Goal: Navigation & Orientation: Find specific page/section

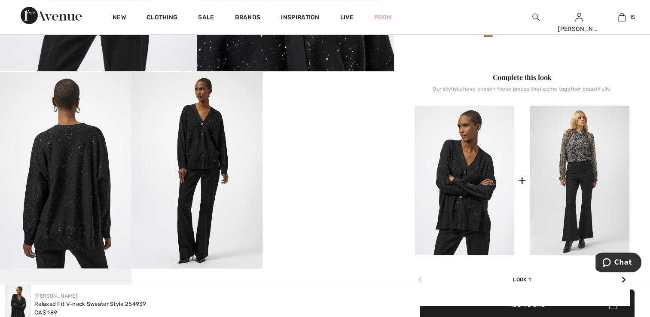
scroll to position [301, 0]
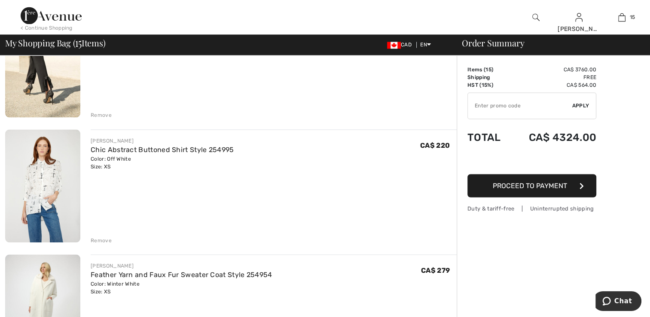
scroll to position [1508, 0]
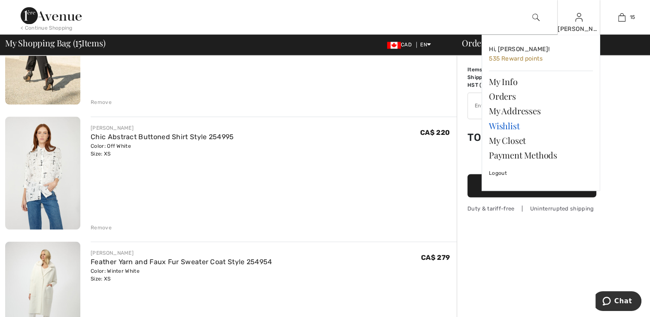
click at [511, 125] on link "Wishlist" at bounding box center [541, 125] width 104 height 15
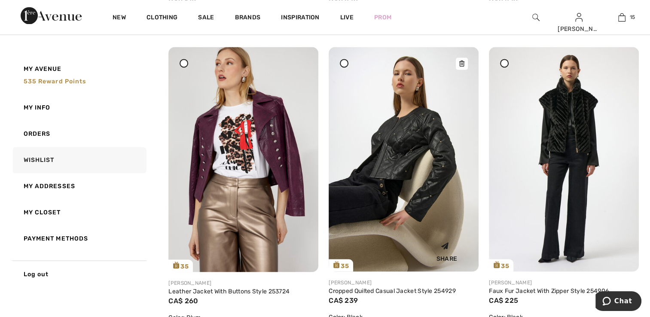
scroll to position [4641, 0]
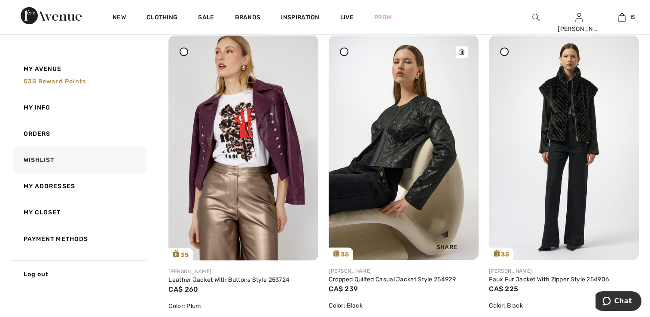
click at [434, 178] on img at bounding box center [404, 147] width 150 height 225
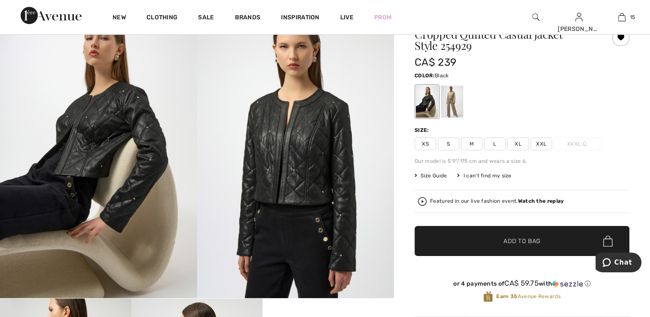
scroll to position [5, 0]
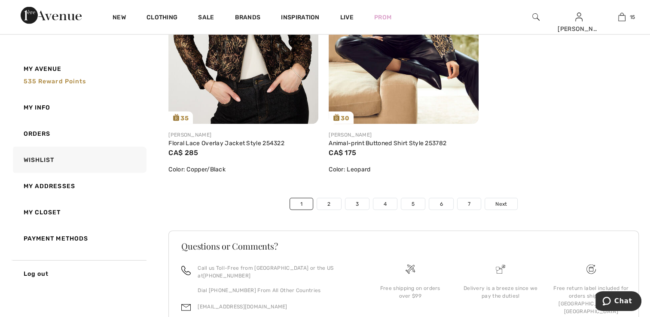
scroll to position [5123, 0]
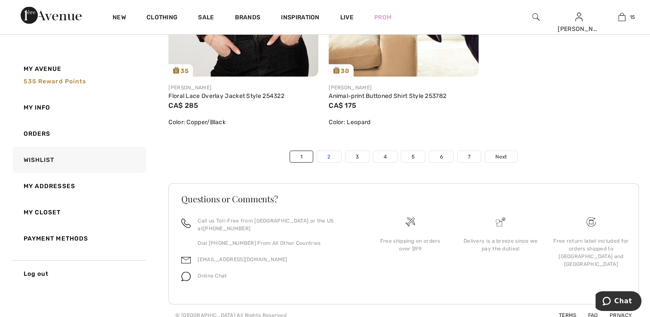
click at [334, 156] on link "2" at bounding box center [329, 156] width 24 height 11
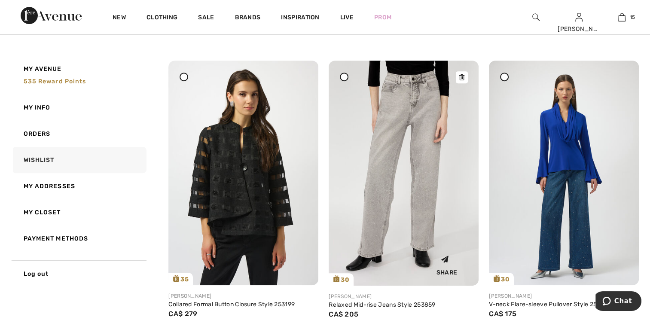
scroll to position [430, 0]
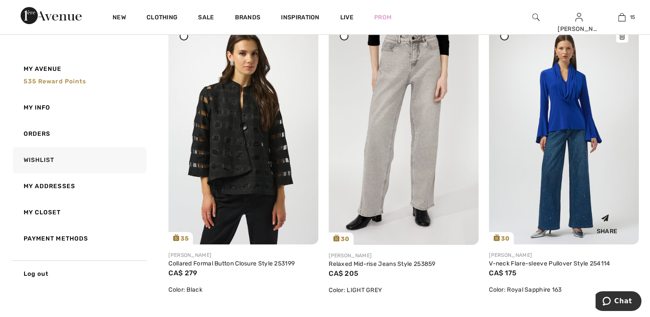
click at [535, 121] on img at bounding box center [564, 132] width 150 height 225
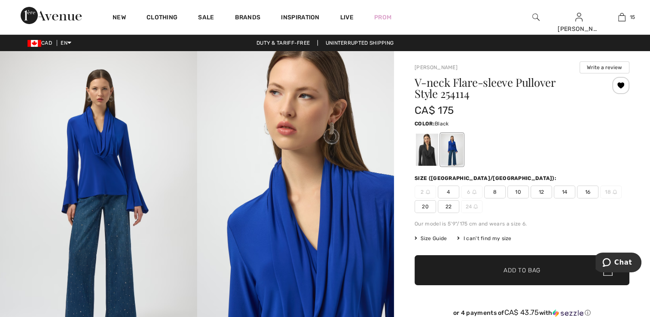
click at [422, 150] on div at bounding box center [427, 150] width 22 height 32
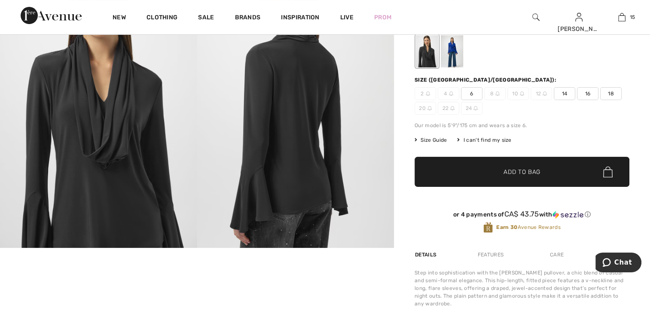
scroll to position [43, 0]
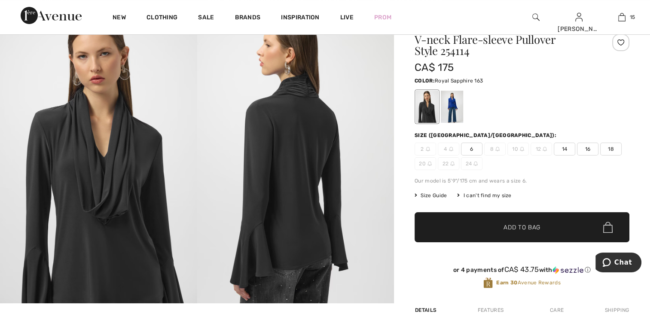
click at [453, 107] on div at bounding box center [452, 107] width 22 height 32
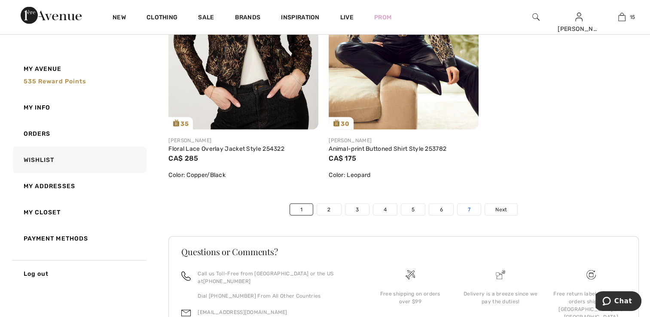
scroll to position [5071, 0]
click at [336, 206] on link "2" at bounding box center [329, 209] width 24 height 11
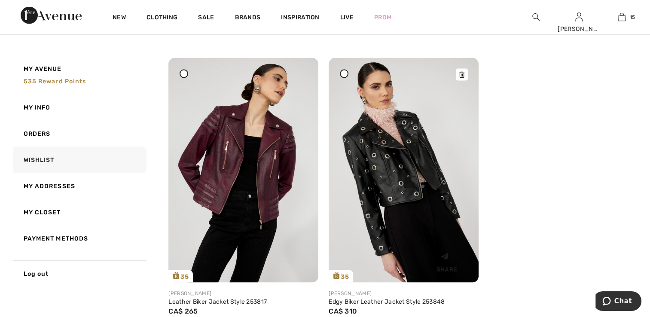
scroll to position [5028, 0]
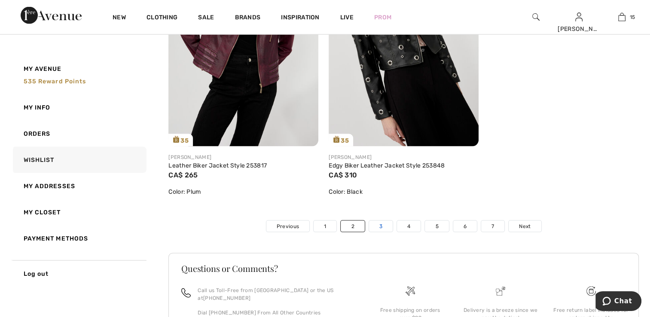
click at [385, 228] on link "3" at bounding box center [381, 226] width 24 height 11
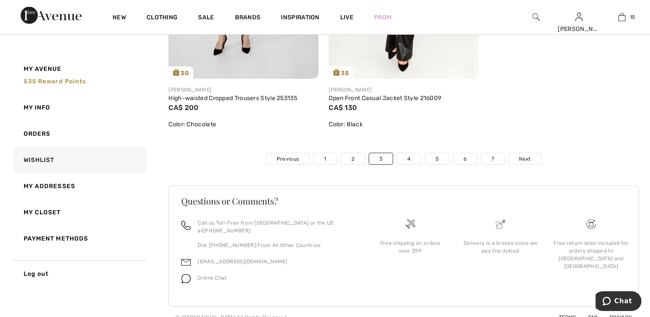
scroll to position [5114, 0]
click at [405, 163] on link "4" at bounding box center [409, 157] width 24 height 11
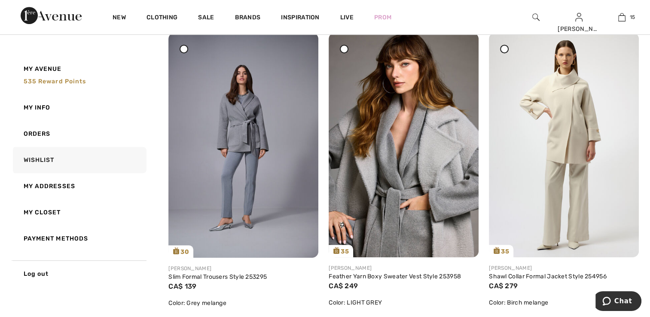
scroll to position [430, 0]
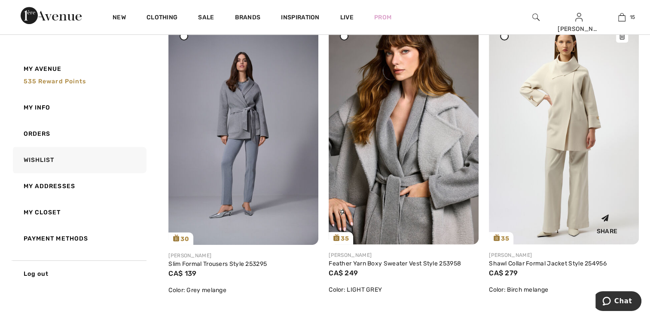
click at [527, 184] on img at bounding box center [564, 132] width 150 height 225
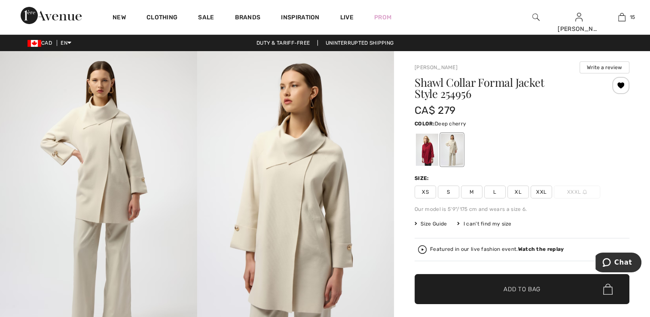
click at [426, 150] on div at bounding box center [427, 150] width 22 height 32
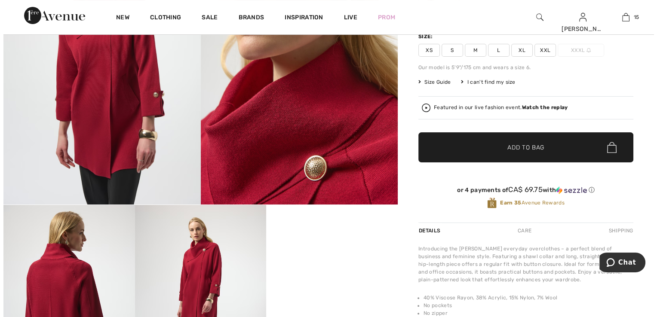
scroll to position [129, 0]
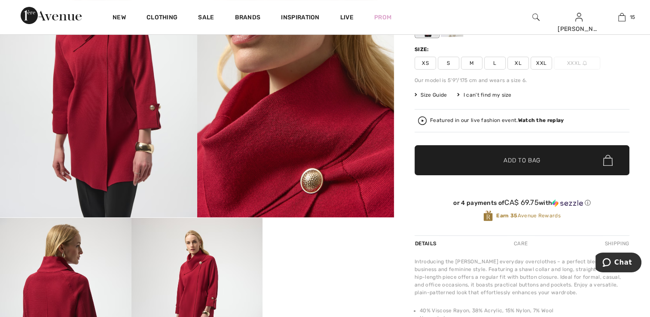
click at [526, 119] on strong "Watch the replay" at bounding box center [541, 120] width 46 height 6
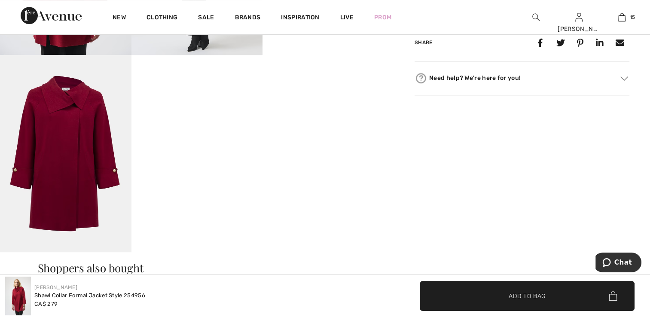
scroll to position [559, 0]
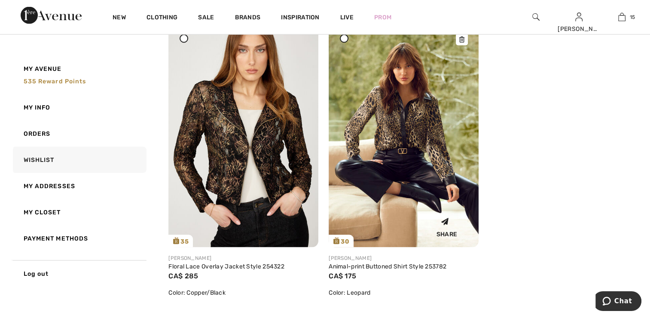
scroll to position [5071, 0]
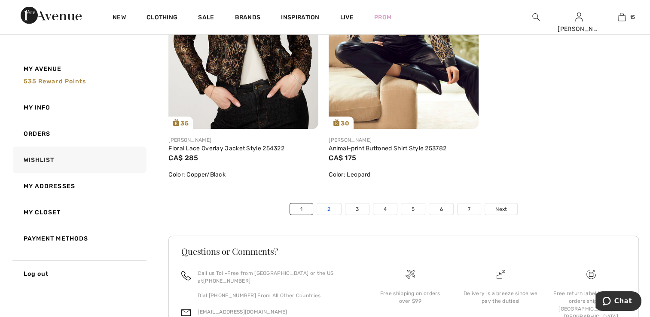
click at [330, 208] on link "2" at bounding box center [329, 209] width 24 height 11
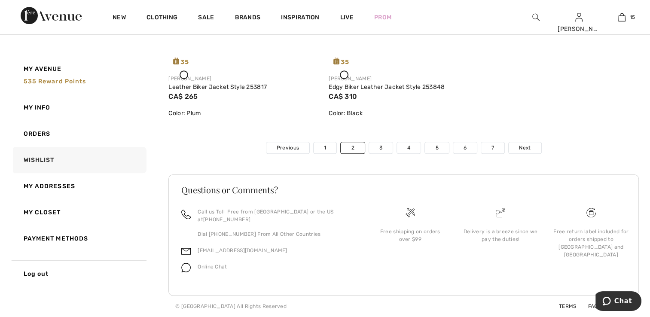
scroll to position [3438, 0]
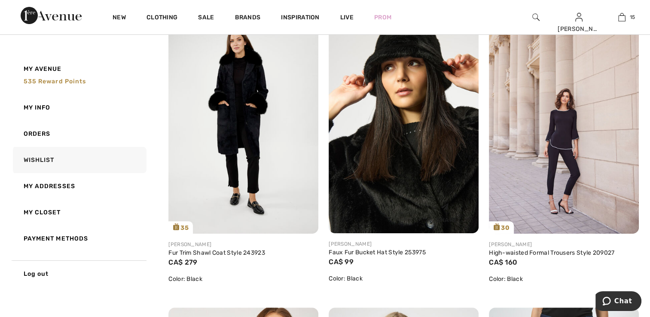
click at [382, 156] on img at bounding box center [404, 121] width 150 height 225
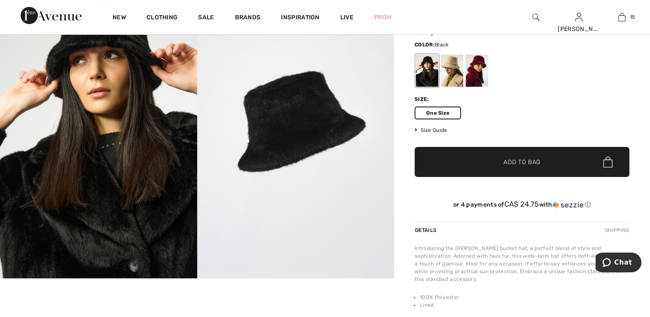
scroll to position [43, 0]
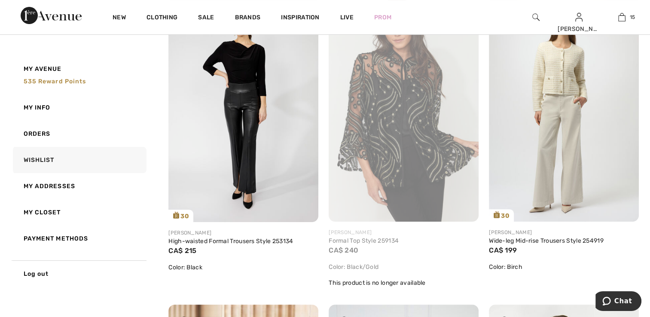
scroll to position [3610, 0]
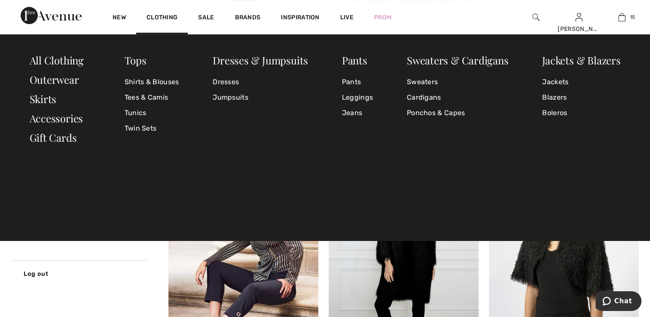
click at [115, 13] on div "New" at bounding box center [119, 17] width 34 height 34
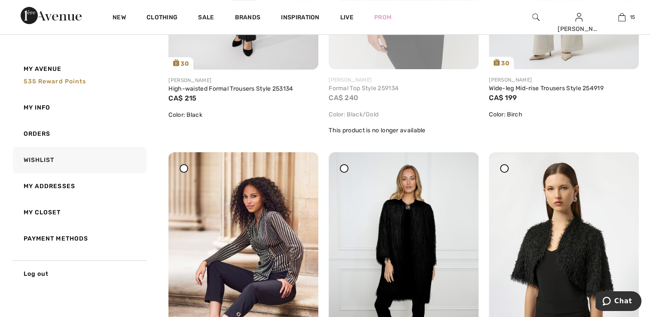
click at [469, 116] on div "Color: Black/Gold" at bounding box center [404, 114] width 150 height 9
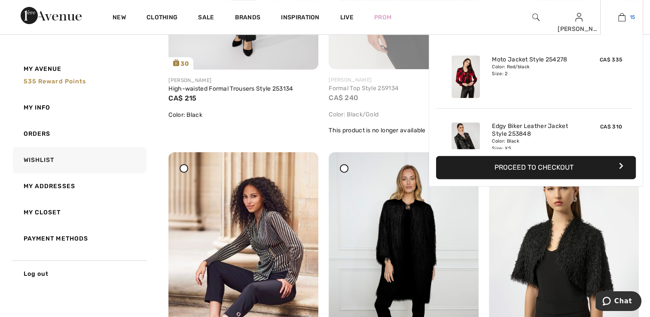
click at [619, 16] on img at bounding box center [621, 17] width 7 height 10
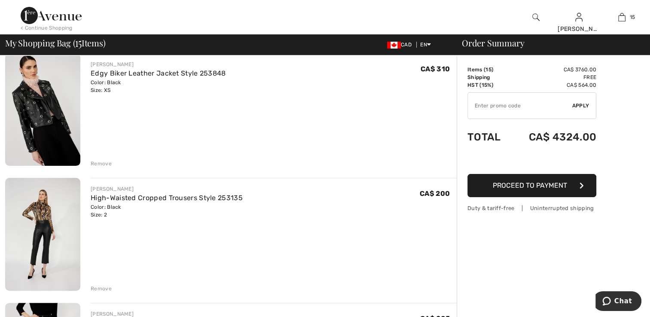
scroll to position [301, 0]
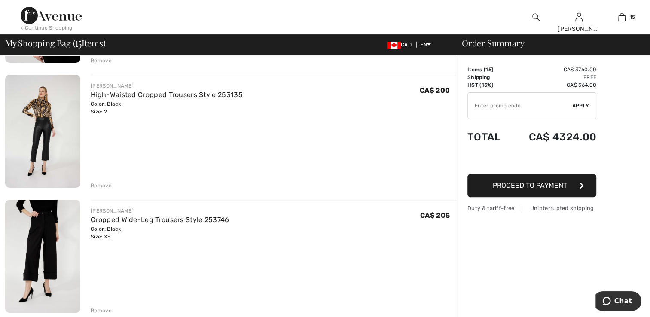
click at [55, 257] on img at bounding box center [42, 256] width 75 height 113
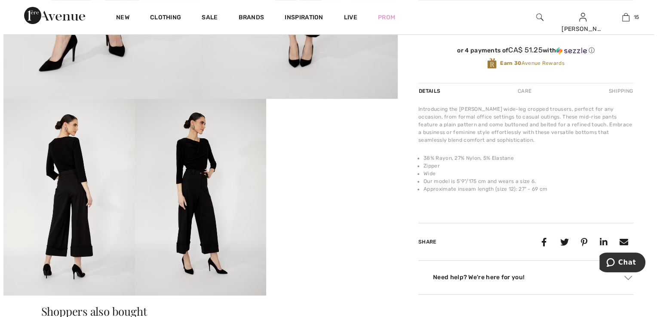
scroll to position [258, 0]
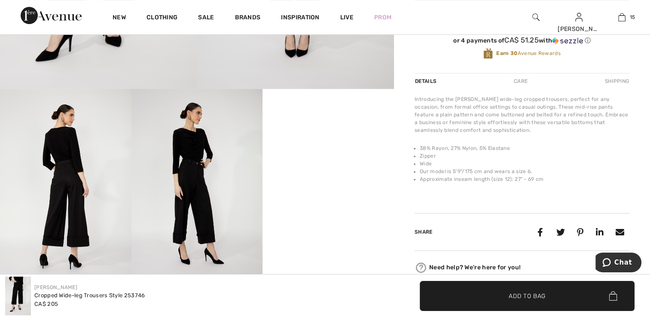
click at [85, 206] on img at bounding box center [66, 187] width 132 height 197
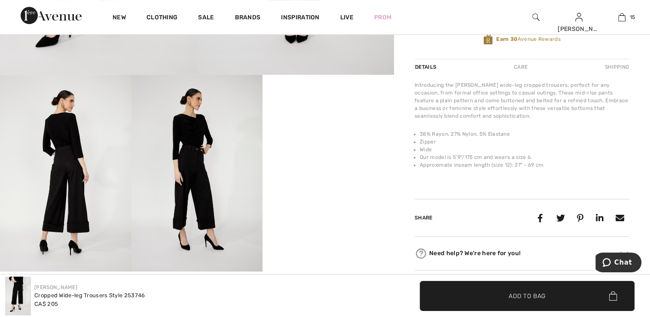
scroll to position [270, 0]
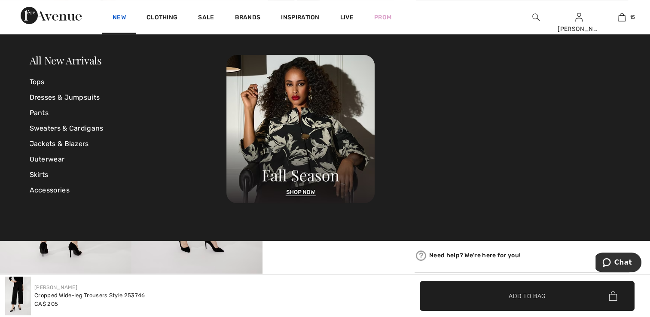
click at [122, 16] on link "New" at bounding box center [119, 18] width 13 height 9
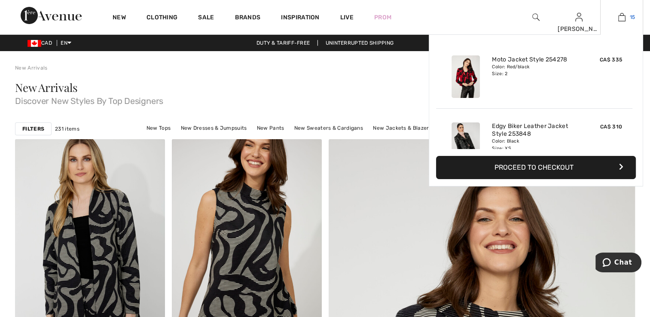
click at [619, 21] on img at bounding box center [621, 17] width 7 height 10
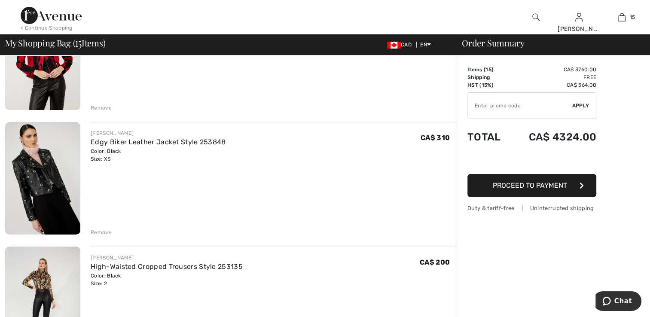
click at [31, 164] on img at bounding box center [42, 178] width 75 height 113
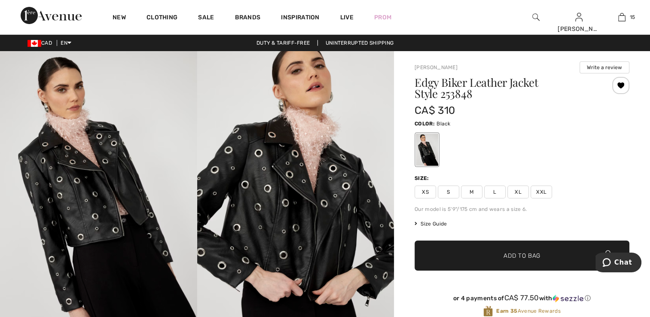
drag, startPoint x: 425, startPoint y: 190, endPoint x: 435, endPoint y: 187, distance: 10.2
click at [429, 189] on span "XS" at bounding box center [425, 192] width 21 height 13
click at [419, 193] on span "XS" at bounding box center [425, 192] width 21 height 13
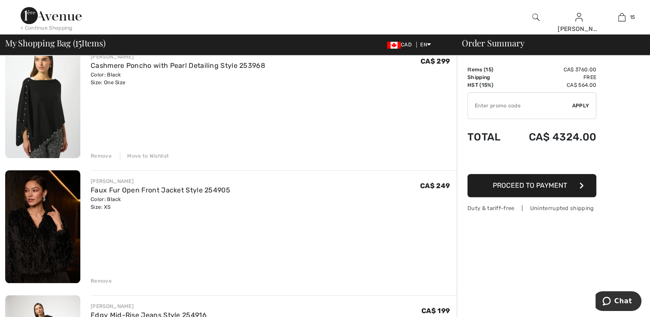
scroll to position [817, 0]
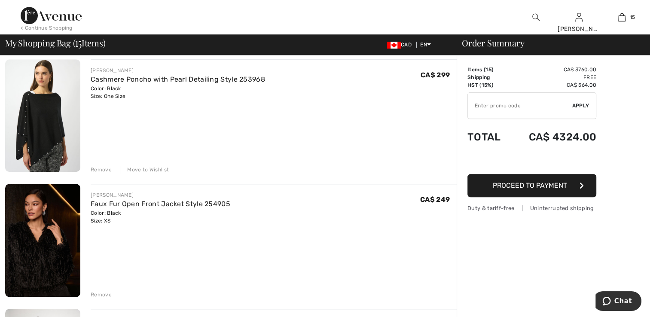
click at [58, 142] on img at bounding box center [42, 115] width 75 height 113
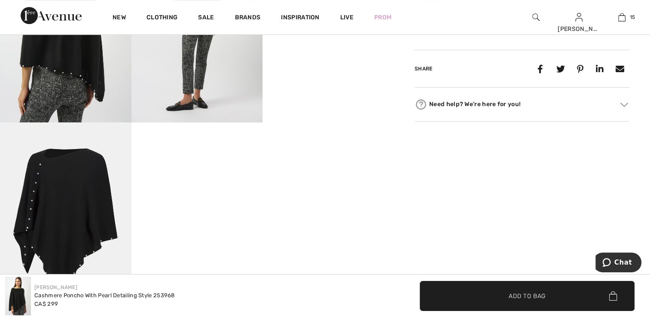
scroll to position [473, 0]
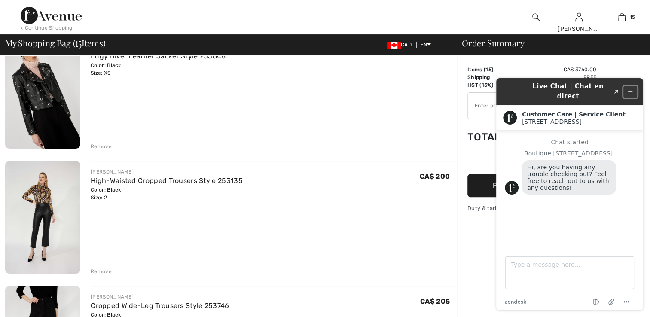
click at [626, 89] on button "Minimize widget" at bounding box center [631, 92] width 14 height 12
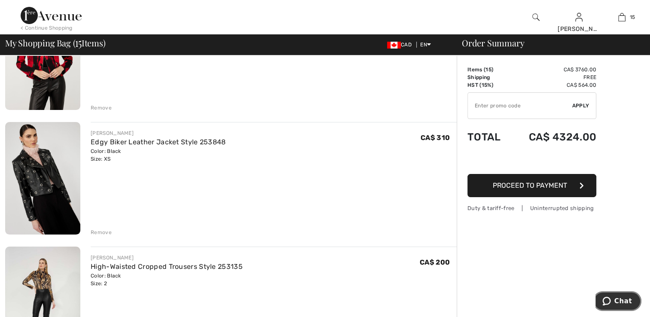
scroll to position [86, 0]
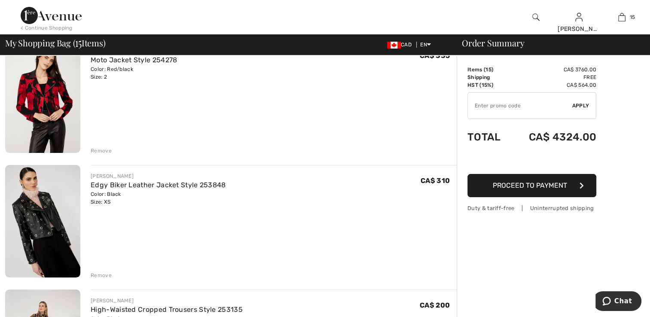
click at [37, 105] on img at bounding box center [42, 96] width 75 height 113
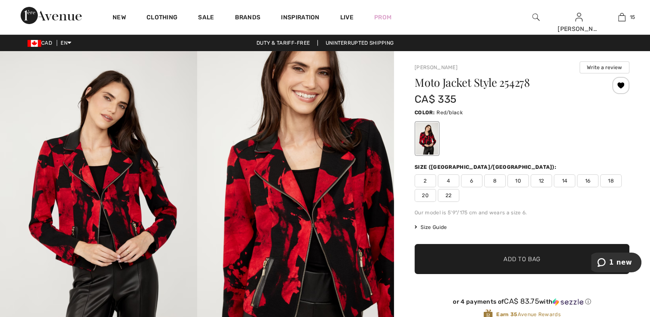
click at [429, 179] on span "2" at bounding box center [425, 180] width 21 height 13
click at [619, 83] on div at bounding box center [620, 85] width 17 height 17
click at [621, 87] on div "Removed from Wishlist" at bounding box center [620, 85] width 17 height 17
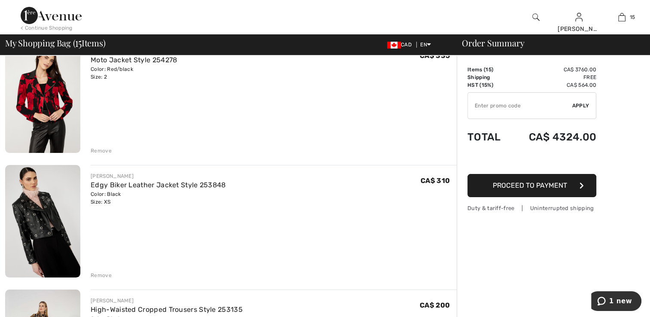
scroll to position [215, 0]
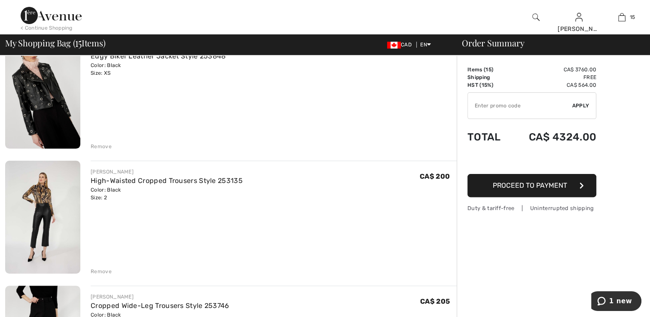
click at [41, 194] on img at bounding box center [42, 217] width 75 height 113
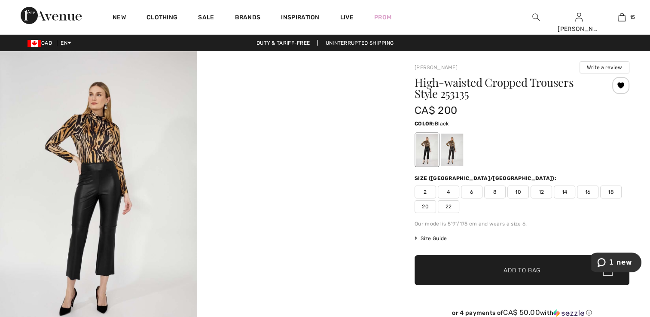
click at [428, 156] on div at bounding box center [427, 150] width 22 height 32
click at [427, 191] on span "2" at bounding box center [425, 192] width 21 height 13
click at [625, 88] on div at bounding box center [620, 85] width 17 height 17
click at [625, 89] on div at bounding box center [620, 85] width 17 height 17
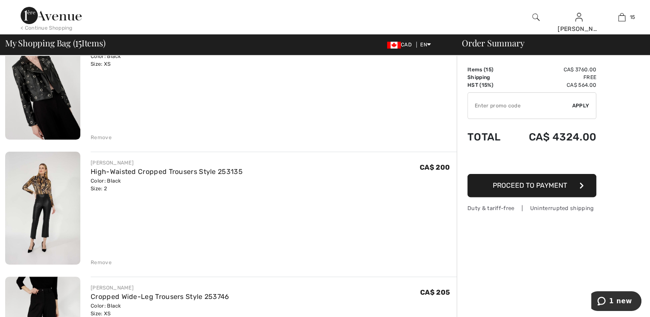
scroll to position [172, 0]
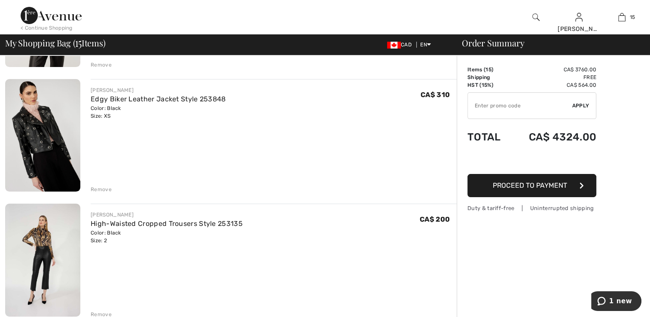
click at [52, 114] on img at bounding box center [42, 135] width 75 height 113
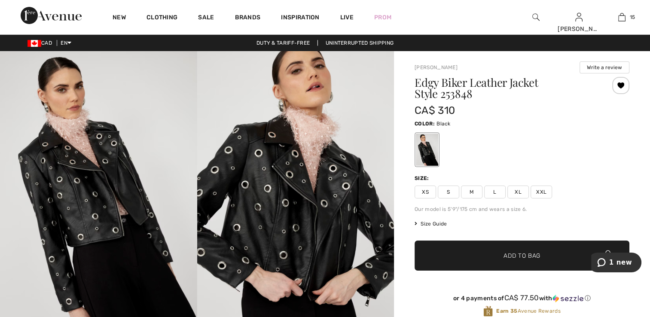
click at [425, 192] on span "XS" at bounding box center [425, 192] width 21 height 13
click at [617, 86] on div at bounding box center [620, 85] width 17 height 17
click at [622, 90] on div at bounding box center [620, 85] width 17 height 17
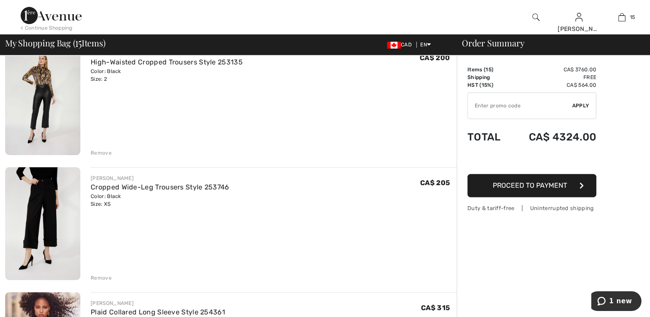
scroll to position [387, 0]
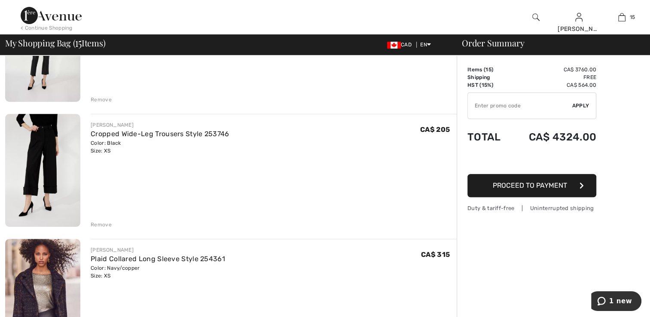
click at [29, 147] on img at bounding box center [42, 170] width 75 height 113
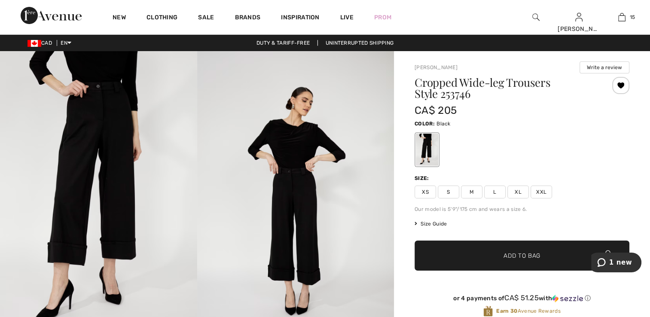
click at [429, 188] on span "XS" at bounding box center [425, 192] width 21 height 13
click at [618, 89] on div at bounding box center [620, 85] width 17 height 17
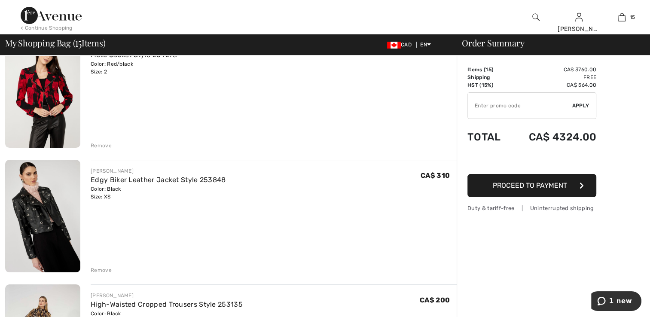
scroll to position [86, 0]
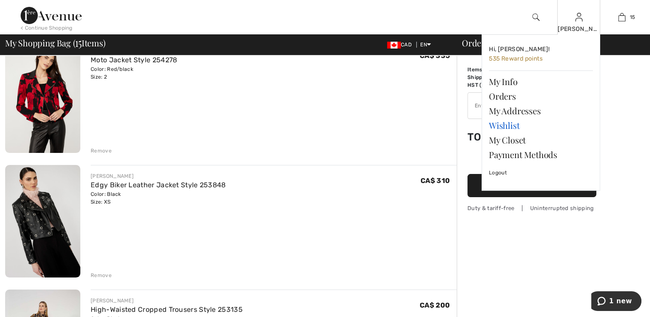
click at [503, 126] on link "Wishlist" at bounding box center [541, 125] width 104 height 15
